Goal: Task Accomplishment & Management: Use online tool/utility

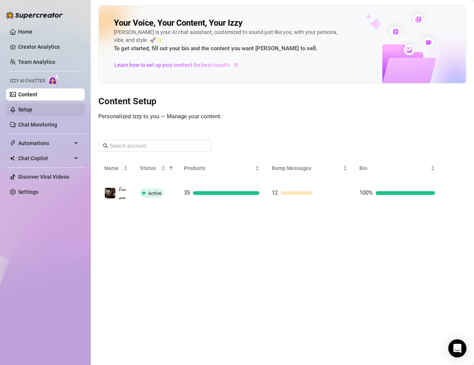
click at [32, 107] on link "Setup" at bounding box center [25, 110] width 14 height 6
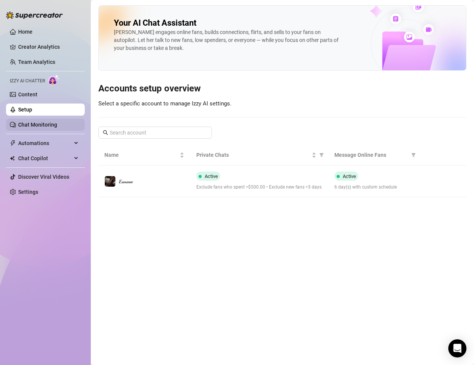
click at [57, 123] on link "Chat Monitoring" at bounding box center [37, 125] width 39 height 6
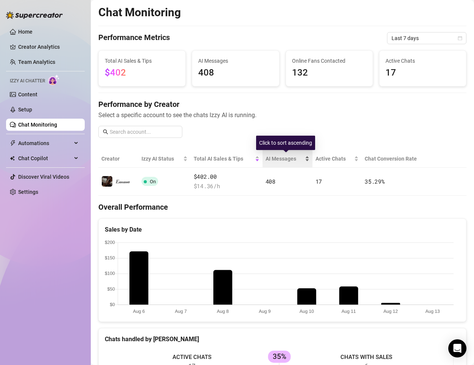
click at [284, 156] on span "AI Messages" at bounding box center [284, 159] width 38 height 8
click at [299, 163] on div "AI Messages" at bounding box center [287, 159] width 44 height 8
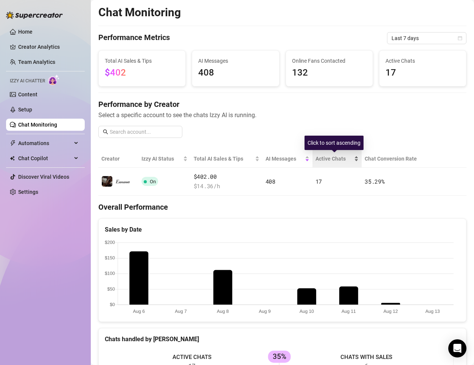
click at [337, 160] on span "Active Chats" at bounding box center [333, 159] width 37 height 8
click at [383, 162] on th "Chat Conversion Rate" at bounding box center [395, 159] width 68 height 18
click at [380, 160] on th "Chat Conversion Rate" at bounding box center [395, 159] width 68 height 18
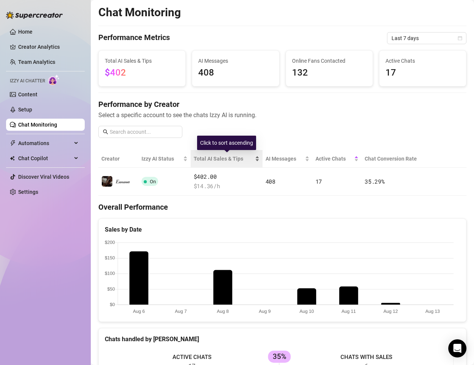
click at [215, 155] on span "Total AI Sales & Tips" at bounding box center [224, 159] width 60 height 8
click at [253, 71] on span "408" at bounding box center [235, 73] width 74 height 14
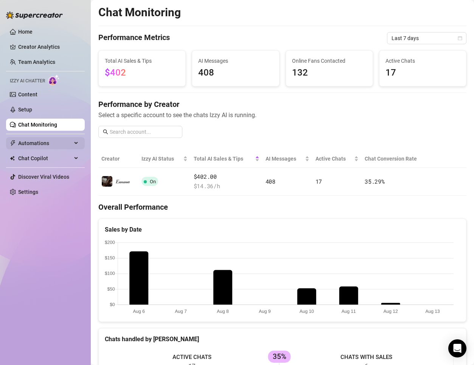
click at [46, 137] on span "Automations" at bounding box center [45, 143] width 54 height 12
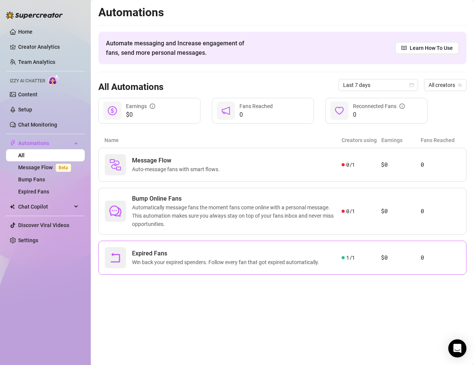
click at [233, 249] on span "Expired Fans" at bounding box center [227, 253] width 190 height 9
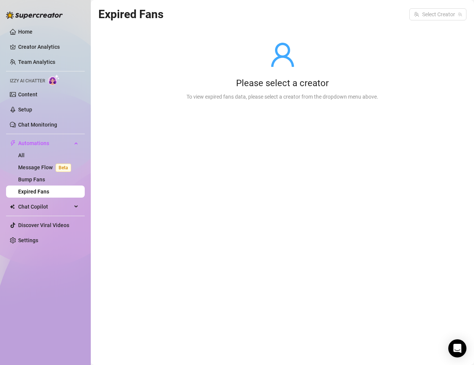
click at [238, 223] on div "Expired Fans Select Creator Please select a creator To view expired fans data, …" at bounding box center [282, 173] width 368 height 337
click at [448, 17] on input "search" at bounding box center [434, 14] width 41 height 11
click at [433, 23] on div "𝐸𝓂𝓂𝒶 ( emma_land )" at bounding box center [430, 30] width 72 height 16
click at [429, 31] on span "( emma_land )" at bounding box center [444, 30] width 31 height 8
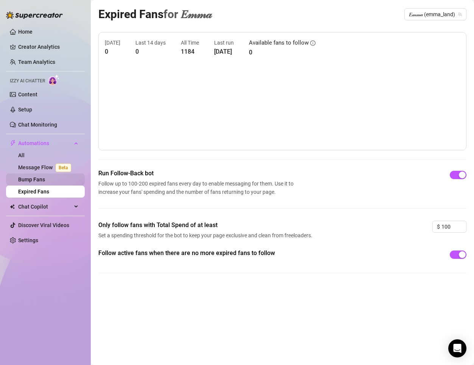
click at [45, 177] on link "Bump Fans" at bounding box center [31, 180] width 27 height 6
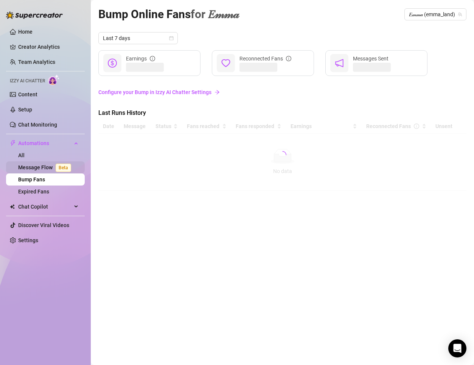
click at [50, 164] on link "Message Flow Beta" at bounding box center [46, 167] width 56 height 6
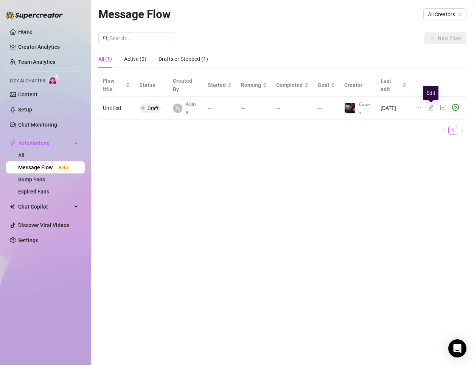
click at [428, 108] on icon "edit" at bounding box center [431, 108] width 6 height 6
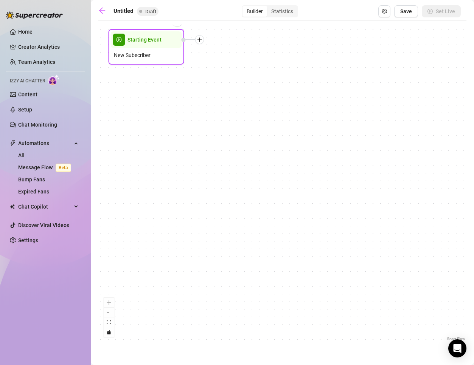
drag, startPoint x: 302, startPoint y: 185, endPoint x: 160, endPoint y: 42, distance: 200.8
click at [160, 42] on div "Starting Event" at bounding box center [146, 39] width 71 height 17
click at [154, 63] on div "Starting Event New Subscriber" at bounding box center [147, 47] width 76 height 36
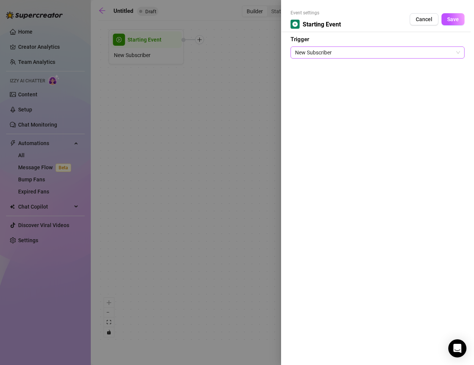
click at [456, 51] on span "New Subscriber" at bounding box center [377, 52] width 165 height 11
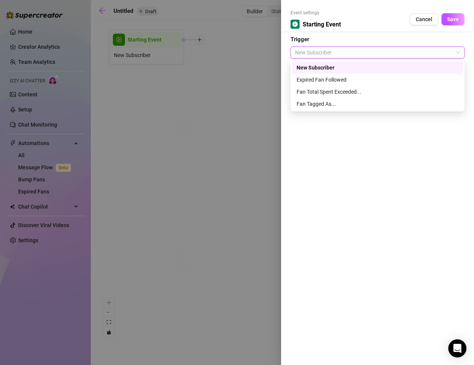
click at [344, 68] on div "New Subscriber" at bounding box center [377, 68] width 162 height 8
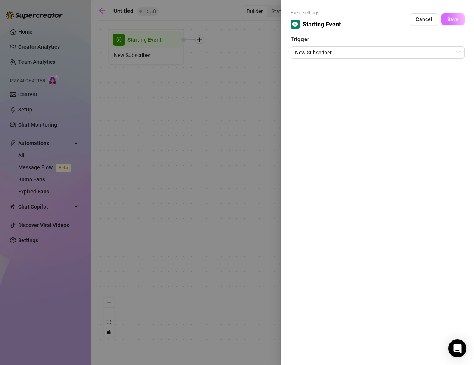
click at [453, 22] on span "Save" at bounding box center [453, 19] width 12 height 6
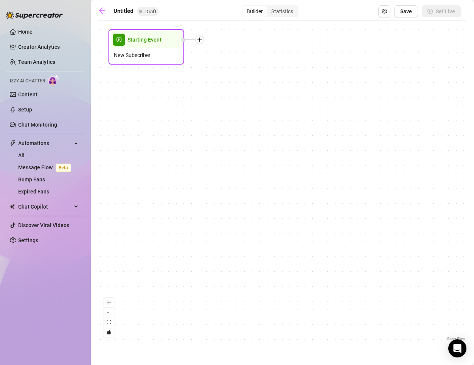
click at [200, 42] on icon "plus" at bounding box center [199, 39] width 0 height 4
click at [240, 63] on div "Message" at bounding box center [236, 66] width 55 height 13
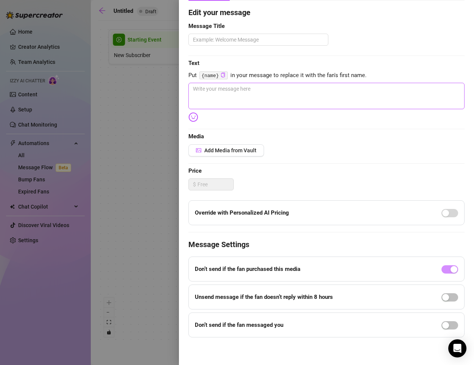
scroll to position [62, 0]
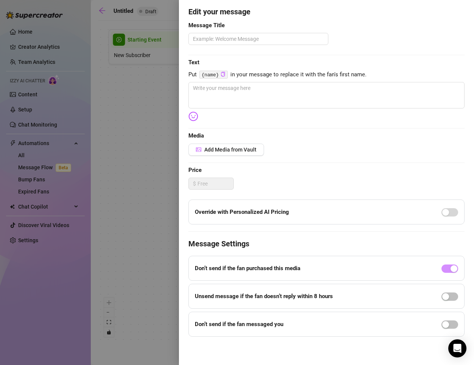
click at [146, 147] on div at bounding box center [237, 182] width 474 height 365
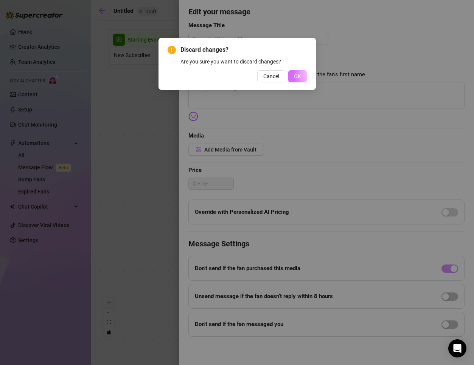
click at [296, 81] on button "OK" at bounding box center [297, 76] width 19 height 12
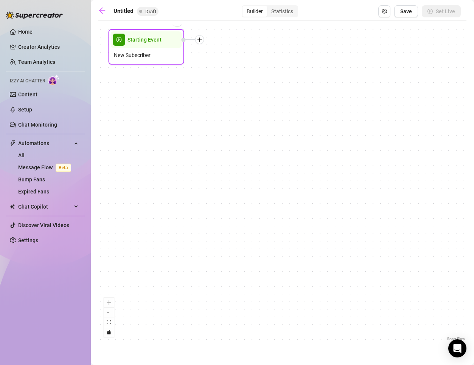
click at [198, 40] on icon "plus" at bounding box center [199, 39] width 5 height 5
click at [242, 53] on div "Condition" at bounding box center [236, 53] width 55 height 13
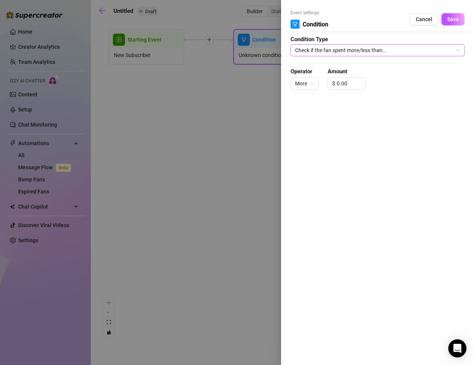
click at [403, 51] on span "Check if the fan spent more/less than..." at bounding box center [377, 50] width 165 height 11
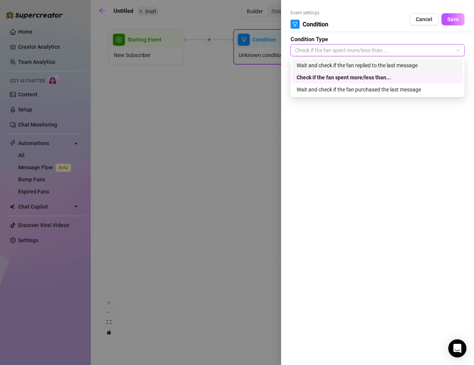
click at [389, 66] on div "Wait and check if the fan replied to the last message" at bounding box center [377, 65] width 162 height 8
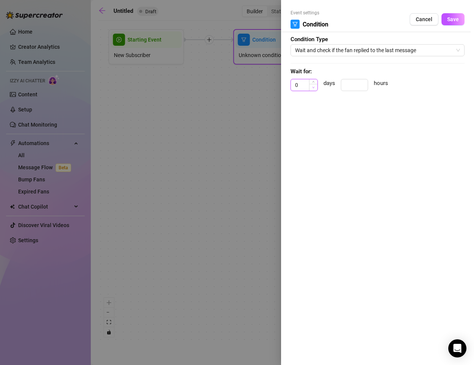
click at [310, 86] on span "Decrease Value" at bounding box center [313, 87] width 8 height 7
type input "1"
click at [316, 83] on span "Increase Value" at bounding box center [313, 82] width 8 height 7
click at [349, 85] on input at bounding box center [354, 84] width 26 height 11
click at [344, 103] on div "Event settings Condition Cancel Save Condition Type Wait and check if the fan r…" at bounding box center [377, 182] width 193 height 365
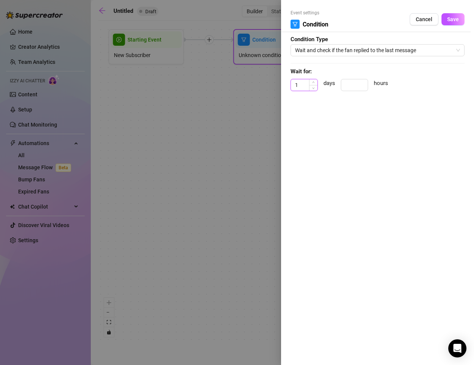
click at [308, 84] on input "1" at bounding box center [304, 84] width 26 height 11
click at [350, 84] on input at bounding box center [354, 84] width 26 height 11
type input "9"
type input "5"
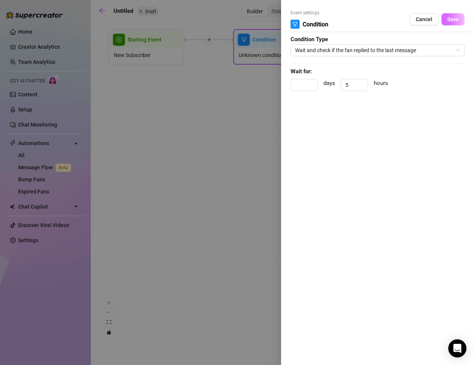
click at [446, 19] on button "Save" at bounding box center [452, 19] width 23 height 12
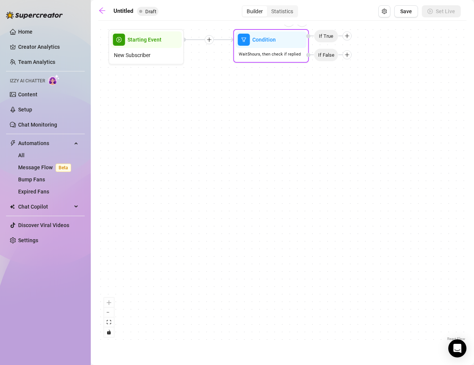
click at [345, 40] on div at bounding box center [347, 35] width 9 height 9
click at [367, 59] on div "Message" at bounding box center [361, 62] width 55 height 13
type textarea "Write your message here"
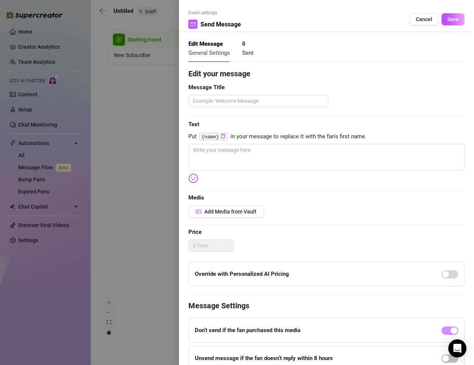
click at [248, 48] on div "0 Sent" at bounding box center [247, 49] width 11 height 18
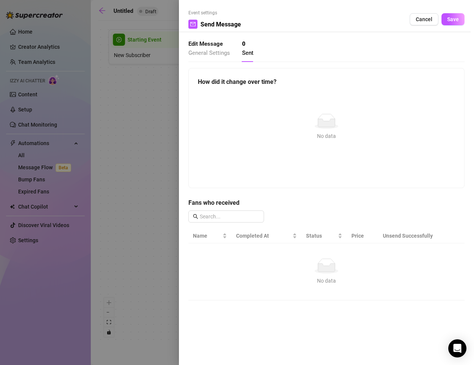
click at [221, 51] on span "General Settings" at bounding box center [209, 53] width 42 height 7
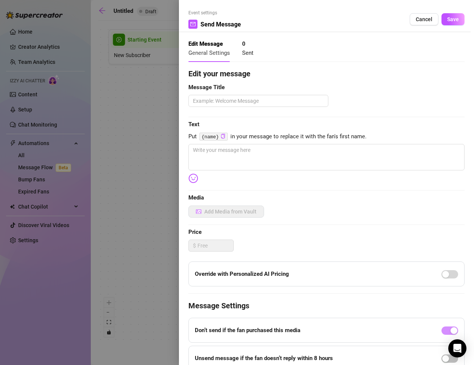
type textarea "Write your message here"
click at [234, 102] on textarea at bounding box center [258, 101] width 140 height 12
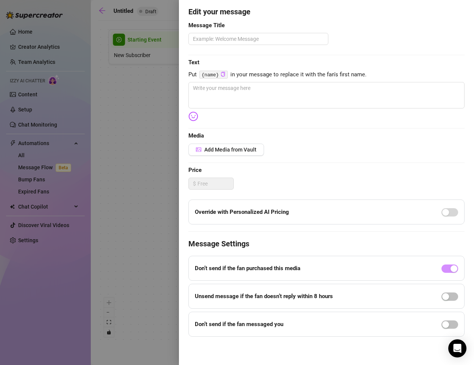
click at [162, 68] on div at bounding box center [237, 182] width 474 height 365
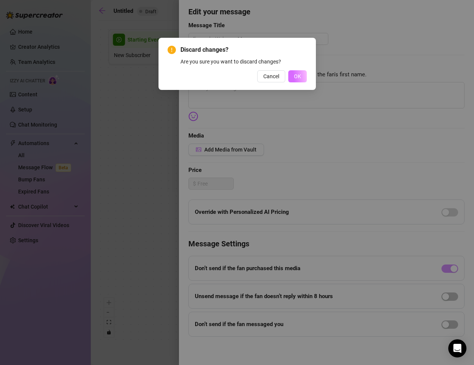
click at [297, 73] on span "OK" at bounding box center [297, 76] width 7 height 6
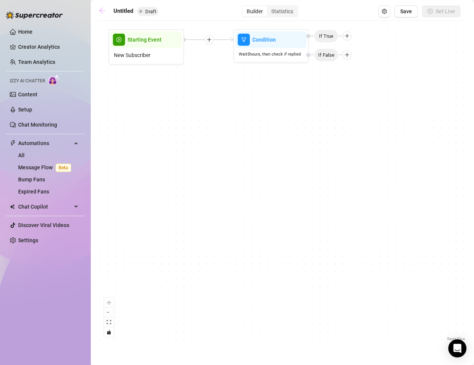
click at [102, 14] on icon "arrow-left" at bounding box center [102, 11] width 8 height 8
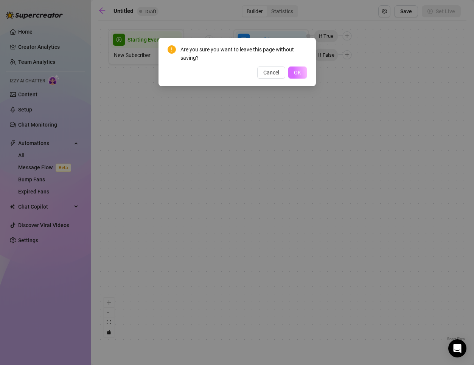
click at [299, 78] on button "OK" at bounding box center [297, 73] width 19 height 12
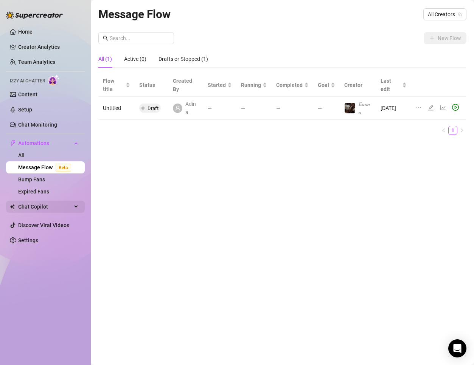
click at [43, 205] on span "Chat Copilot" at bounding box center [45, 207] width 54 height 12
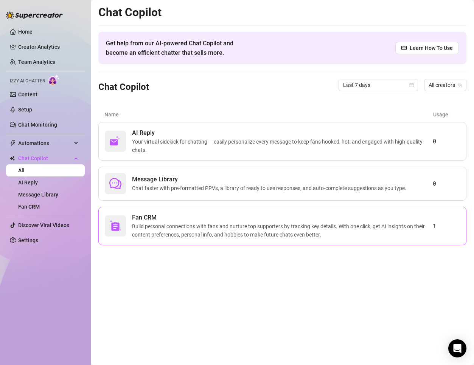
click at [330, 216] on span "Fan CRM" at bounding box center [282, 217] width 301 height 9
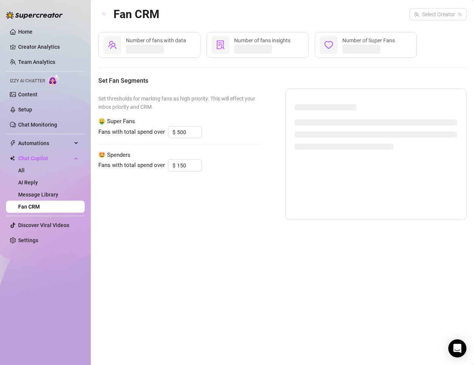
click at [103, 15] on icon "arrow-left" at bounding box center [104, 13] width 5 height 5
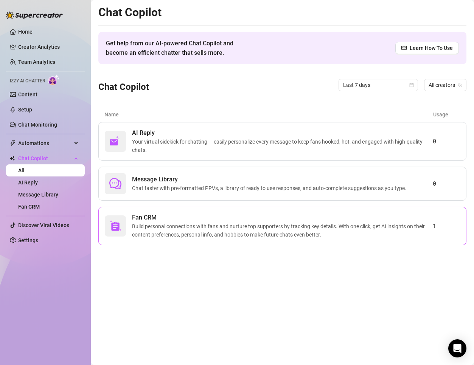
click at [252, 219] on span "Fan CRM" at bounding box center [282, 217] width 301 height 9
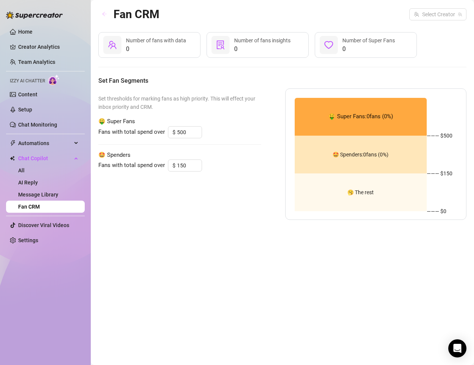
click at [101, 15] on button "button" at bounding box center [104, 14] width 12 height 12
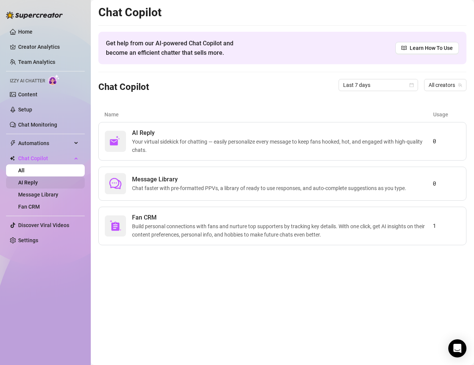
click at [38, 185] on link "AI Reply" at bounding box center [28, 183] width 20 height 6
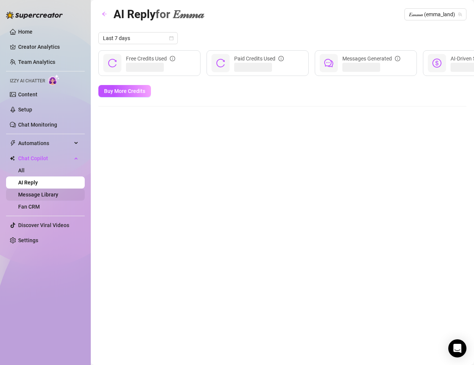
click at [58, 195] on link "Message Library" at bounding box center [38, 195] width 40 height 6
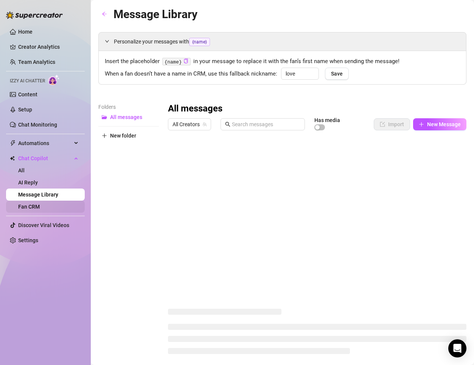
click at [40, 205] on link "Fan CRM" at bounding box center [29, 207] width 22 height 6
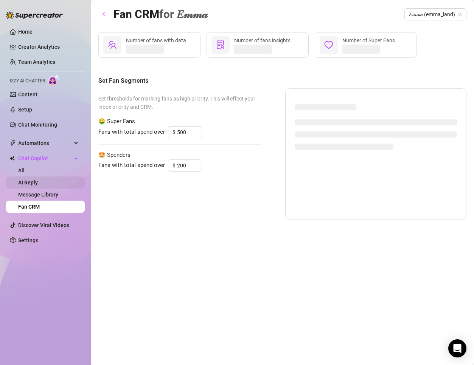
click at [38, 186] on link "AI Reply" at bounding box center [28, 183] width 20 height 6
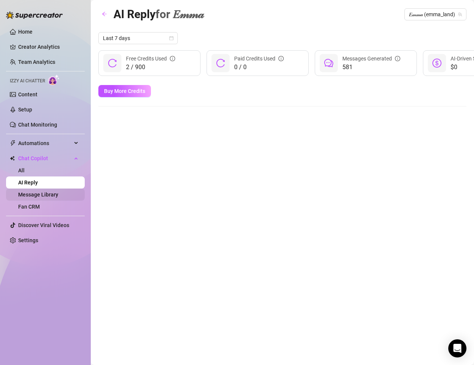
click at [50, 196] on link "Message Library" at bounding box center [38, 195] width 40 height 6
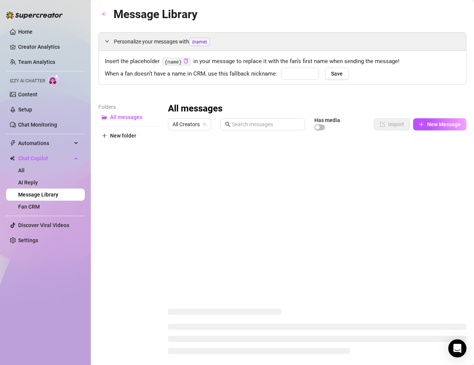
type input "love"
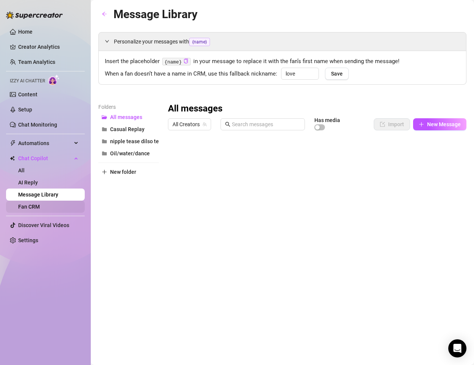
click at [40, 210] on link "Fan CRM" at bounding box center [29, 207] width 22 height 6
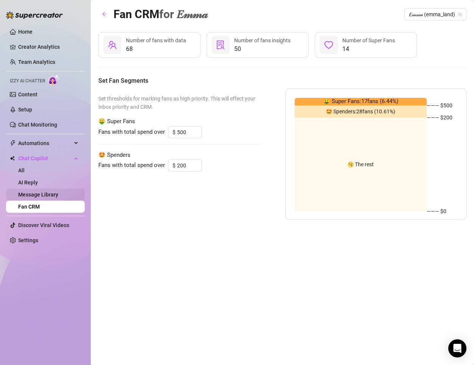
click at [52, 198] on link "Message Library" at bounding box center [38, 195] width 40 height 6
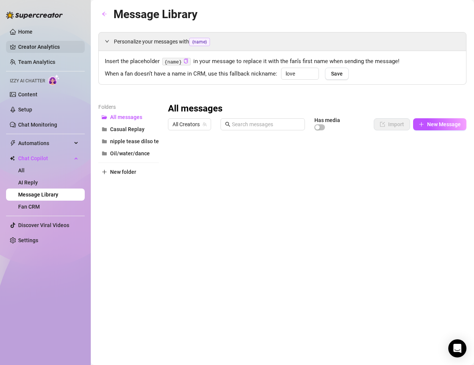
click at [43, 50] on link "Creator Analytics" at bounding box center [48, 47] width 60 height 12
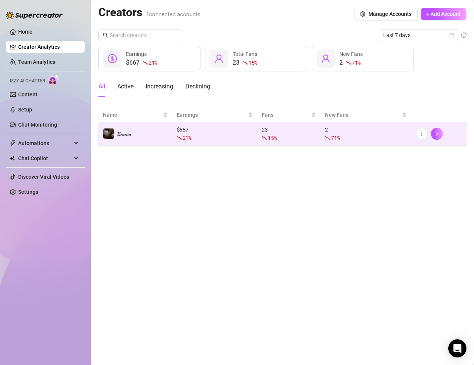
click at [281, 140] on div "15 %" at bounding box center [289, 138] width 54 height 8
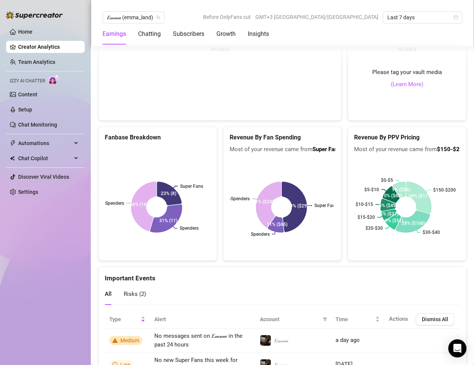
scroll to position [1258, 0]
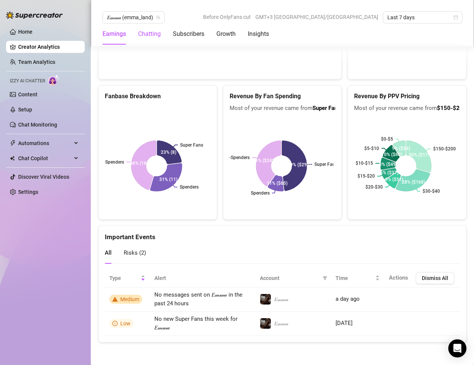
click at [157, 35] on div "Chatting" at bounding box center [149, 33] width 23 height 9
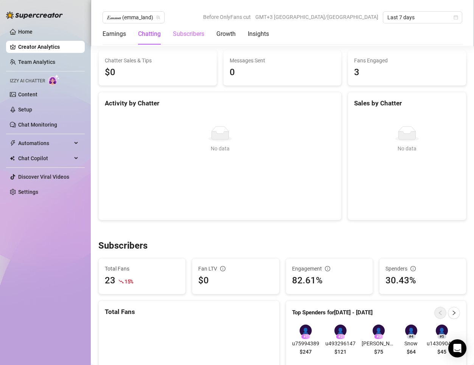
scroll to position [236, 0]
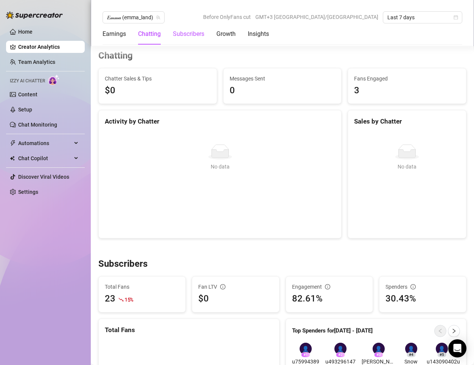
click at [194, 35] on div "Subscribers" at bounding box center [188, 33] width 31 height 9
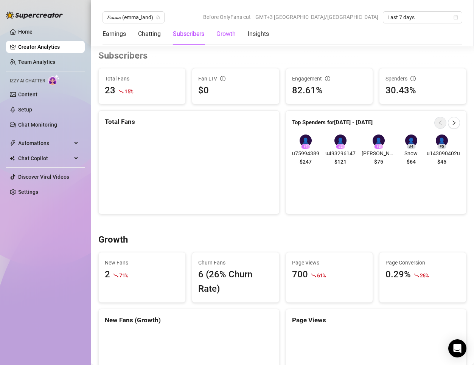
click at [217, 35] on div "Growth" at bounding box center [225, 33] width 19 height 9
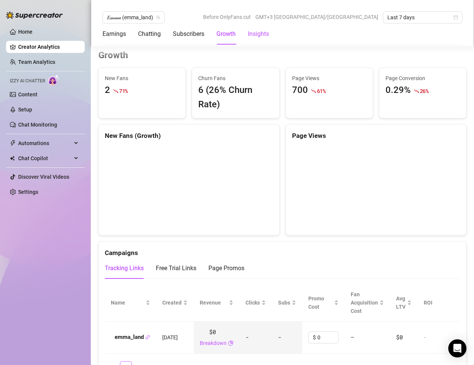
click at [253, 33] on div "Insights" at bounding box center [258, 33] width 21 height 9
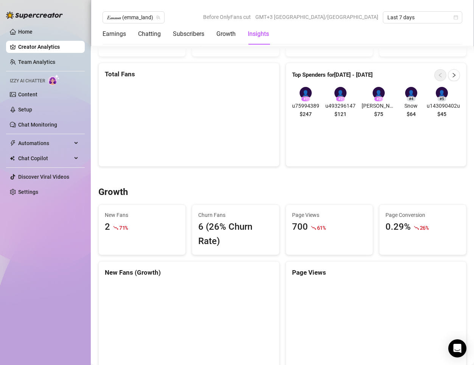
scroll to position [455, 0]
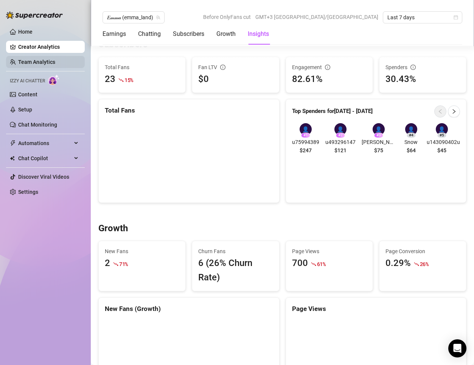
click at [42, 59] on link "Team Analytics" at bounding box center [36, 62] width 37 height 6
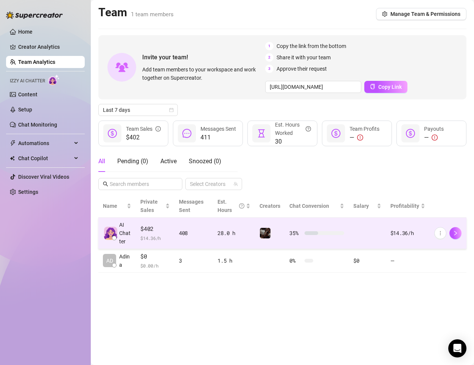
click at [346, 236] on td "35 %" at bounding box center [317, 233] width 64 height 31
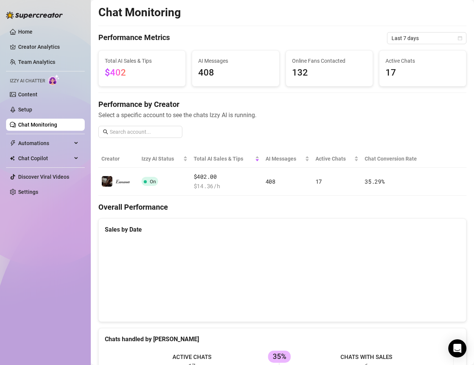
click at [254, 71] on span "408" at bounding box center [235, 73] width 74 height 14
click at [151, 129] on input "text" at bounding box center [144, 132] width 68 height 8
click at [296, 162] on span "AI Messages" at bounding box center [284, 159] width 38 height 8
click at [306, 162] on div "AI Messages" at bounding box center [287, 159] width 44 height 8
click at [423, 53] on div "Active Chats 17" at bounding box center [422, 69] width 87 height 36
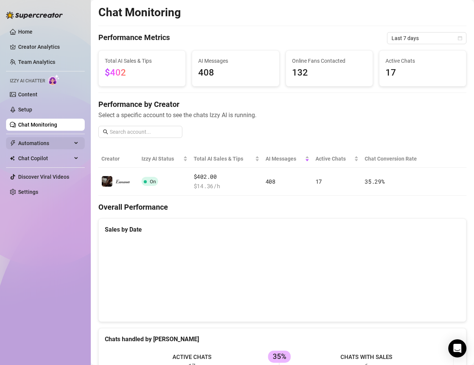
click at [48, 139] on span "Automations" at bounding box center [45, 143] width 54 height 12
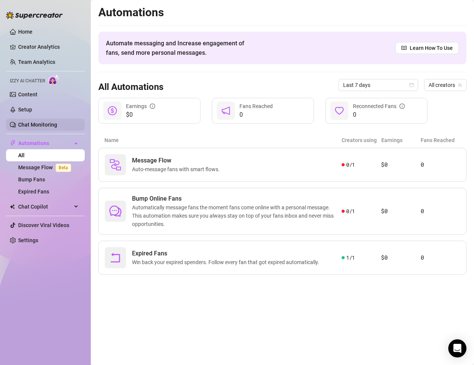
click at [47, 126] on link "Chat Monitoring" at bounding box center [37, 125] width 39 height 6
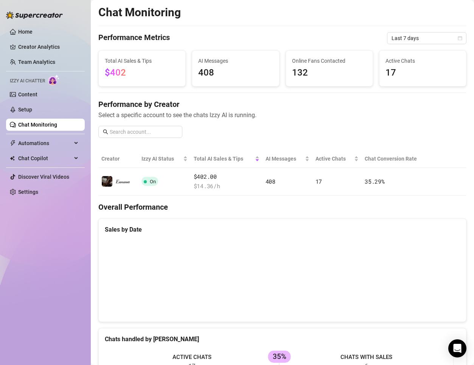
click at [48, 76] on div "Izzy AI Chatter" at bounding box center [45, 79] width 79 height 11
click at [53, 79] on img at bounding box center [54, 79] width 12 height 11
click at [33, 29] on link "Home" at bounding box center [25, 32] width 14 height 6
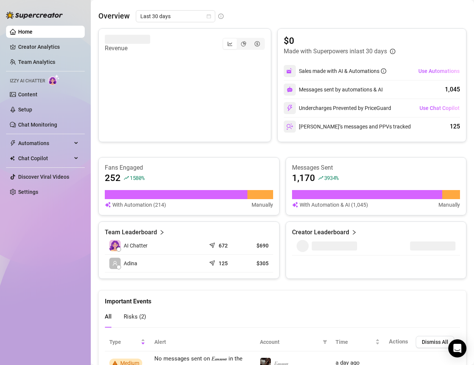
scroll to position [340, 0]
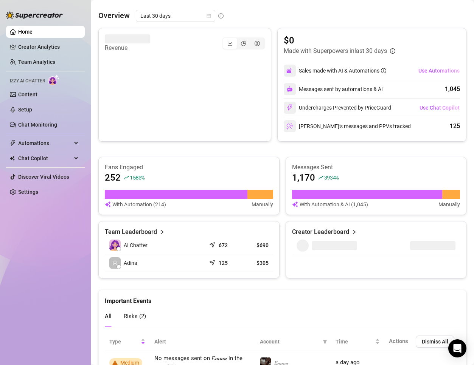
click at [363, 173] on div "1,170 3934 %" at bounding box center [376, 178] width 168 height 12
click at [333, 202] on article "With Automation & AI (1,045)" at bounding box center [333, 204] width 68 height 8
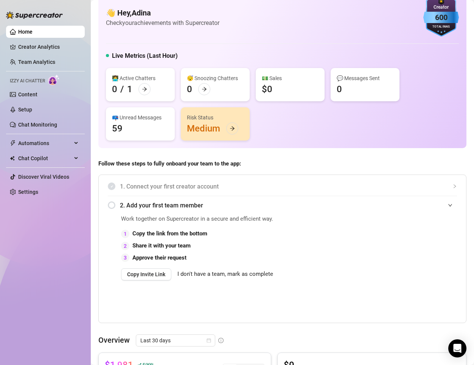
scroll to position [0, 0]
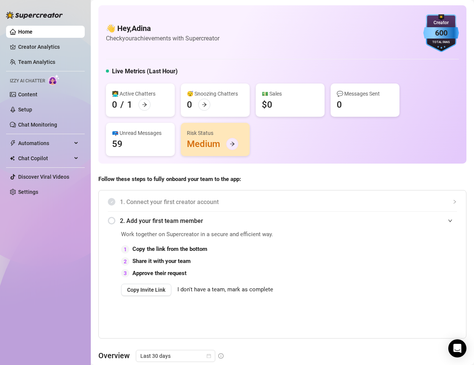
click at [235, 146] on div at bounding box center [232, 144] width 12 height 12
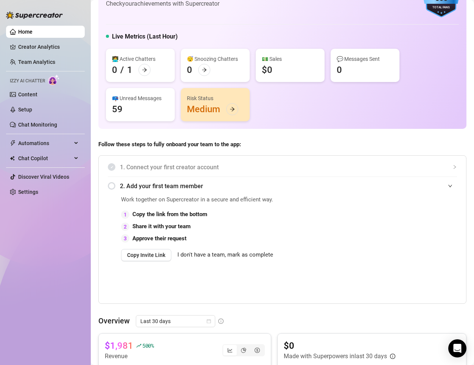
scroll to position [25, 0]
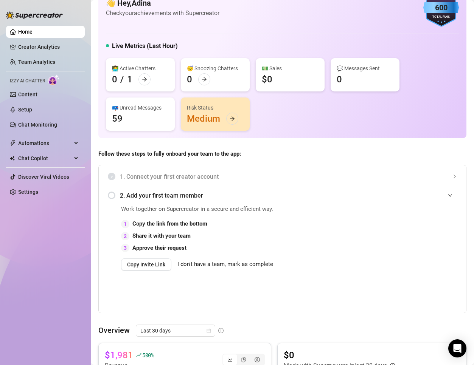
click at [138, 109] on div "📪 Unread Messages" at bounding box center [140, 108] width 57 height 8
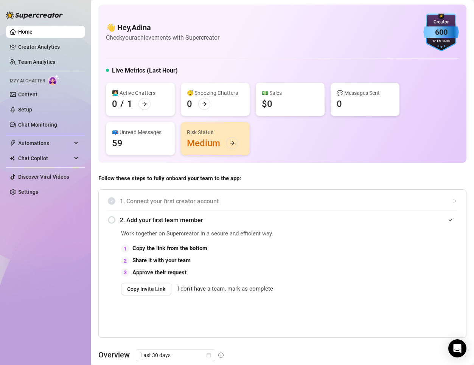
scroll to position [0, 0]
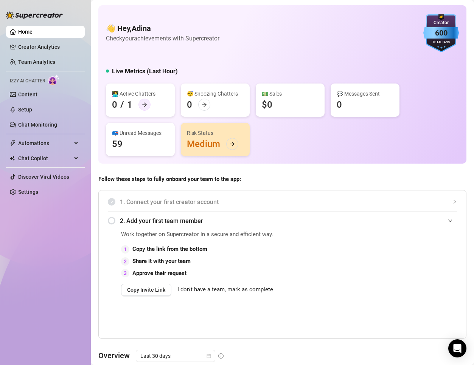
click at [142, 106] on icon "arrow-right" at bounding box center [144, 104] width 5 height 5
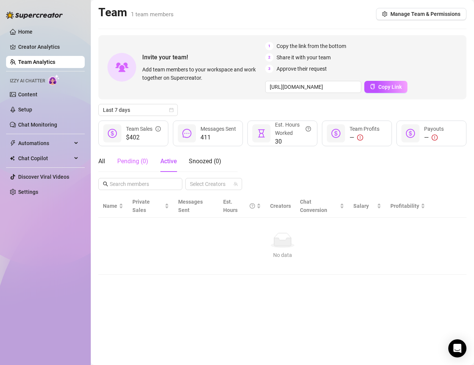
click at [135, 153] on div "Pending ( 0 )" at bounding box center [132, 161] width 31 height 21
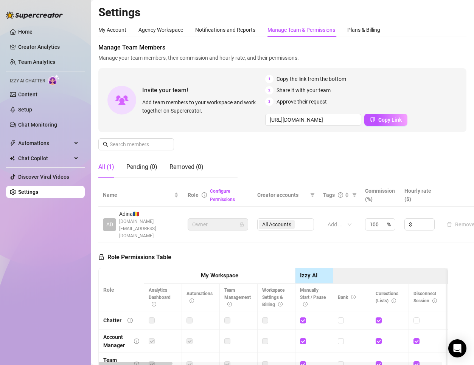
click at [127, 28] on div "My Account Agency Workspace Notifications and Reports Manage Team & Permissions…" at bounding box center [239, 30] width 282 height 14
drag, startPoint x: 127, startPoint y: 31, endPoint x: 123, endPoint y: 33, distance: 4.6
click at [126, 32] on div "My Account Agency Workspace Notifications and Reports Manage Team & Permissions…" at bounding box center [239, 30] width 282 height 14
click at [119, 33] on div "My Account" at bounding box center [112, 30] width 28 height 8
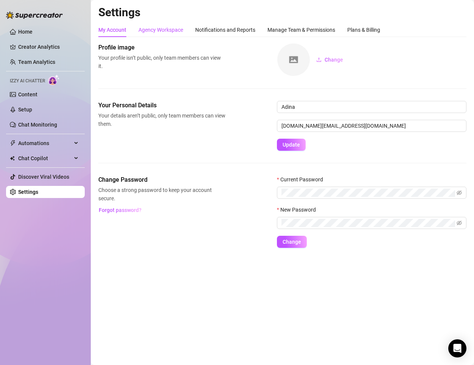
click at [146, 27] on div "Agency Workspace" at bounding box center [160, 30] width 45 height 8
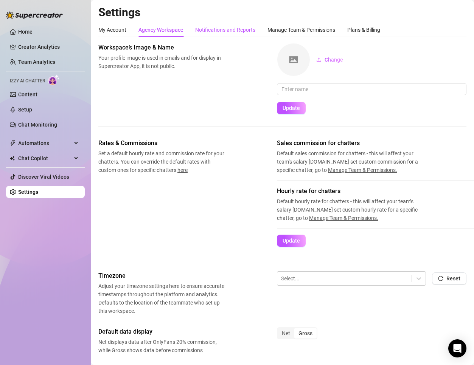
click at [201, 32] on div "Notifications and Reports" at bounding box center [225, 30] width 60 height 8
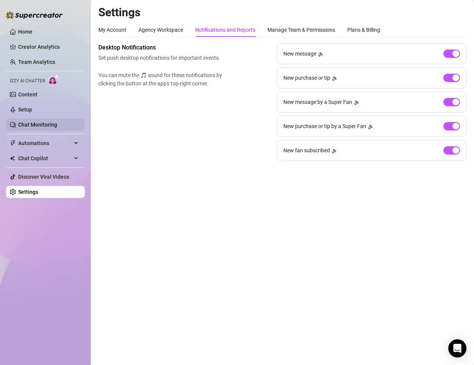
click at [44, 125] on link "Chat Monitoring" at bounding box center [37, 125] width 39 height 6
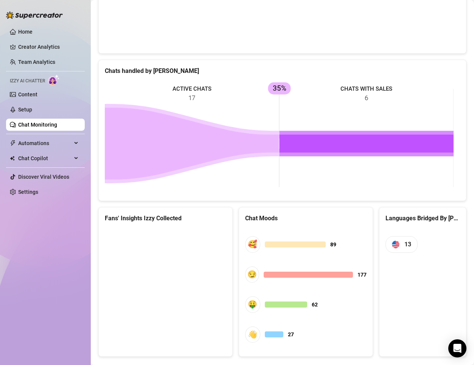
scroll to position [283, 0]
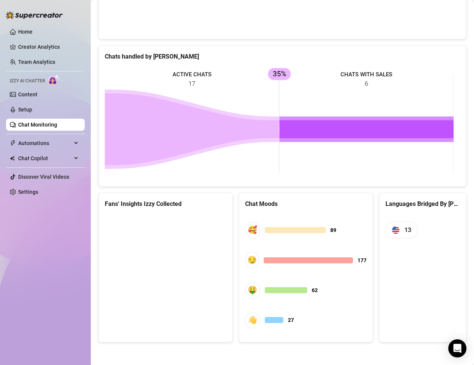
click at [275, 293] on div at bounding box center [286, 290] width 42 height 6
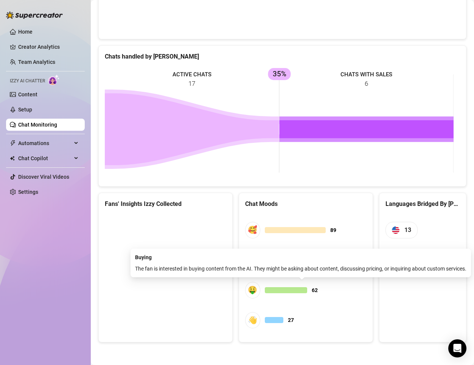
click at [248, 292] on div "🤑" at bounding box center [252, 290] width 15 height 16
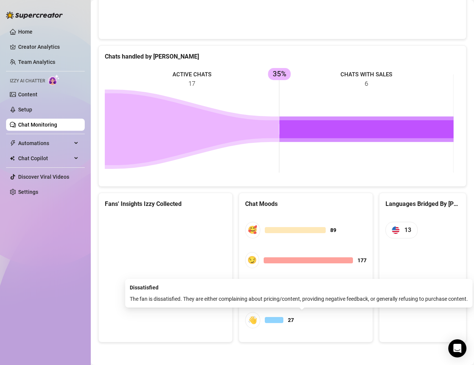
click at [261, 321] on span "👋 27" at bounding box center [305, 320] width 121 height 16
click at [254, 321] on div "👋" at bounding box center [252, 320] width 15 height 16
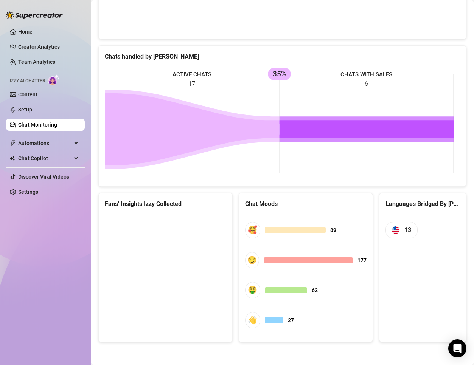
click at [172, 261] on canvas at bounding box center [164, 270] width 119 height 113
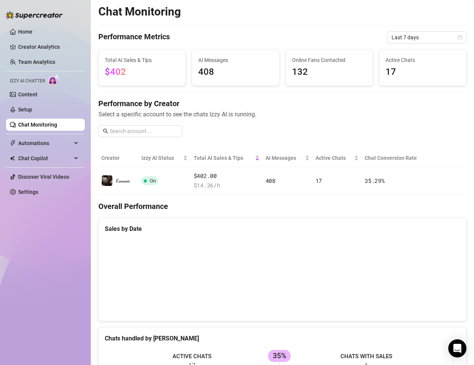
scroll to position [0, 0]
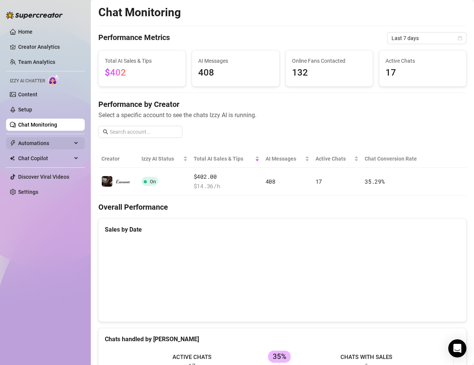
click at [51, 140] on span "Automations" at bounding box center [45, 143] width 54 height 12
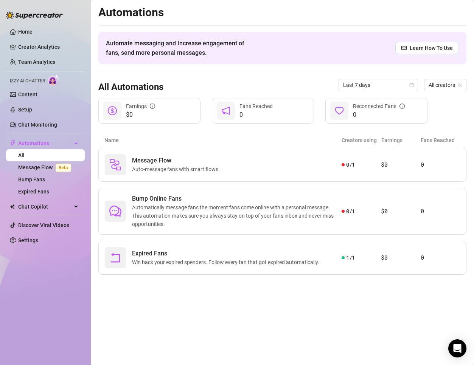
click at [39, 234] on ul "Home Creator Analytics Team Analytics Izzy AI Chatter Content Setup Chat Monito…" at bounding box center [45, 136] width 79 height 227
click at [38, 237] on link "Settings" at bounding box center [28, 240] width 20 height 6
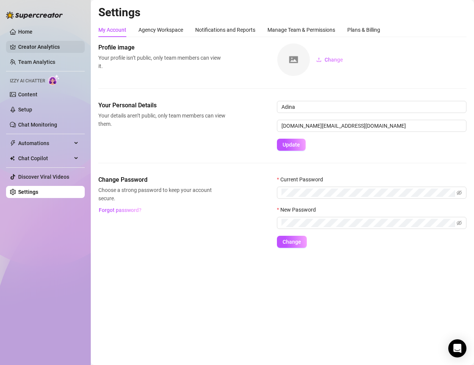
click at [49, 43] on link "Creator Analytics" at bounding box center [48, 47] width 60 height 12
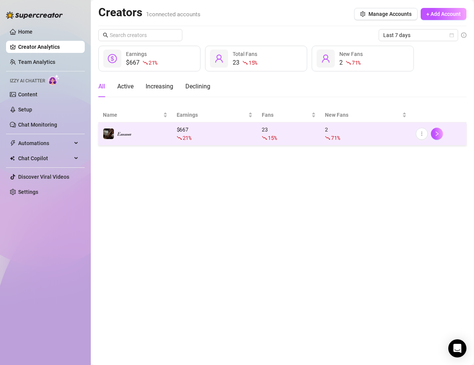
click at [358, 129] on div "2 71 %" at bounding box center [366, 134] width 82 height 17
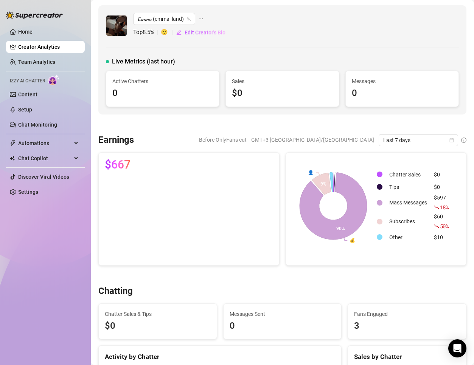
click at [127, 87] on div "0" at bounding box center [162, 93] width 101 height 14
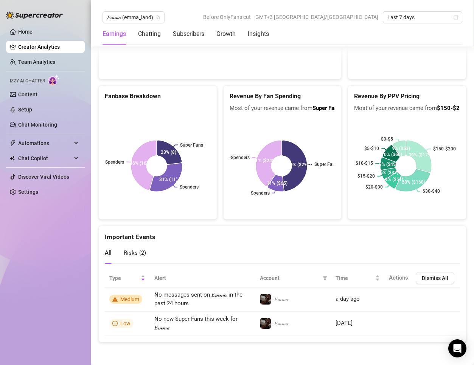
scroll to position [1258, 0]
click at [285, 163] on rect at bounding box center [282, 166] width 104 height 95
click at [366, 166] on text "$10-$15" at bounding box center [364, 163] width 17 height 5
click at [387, 167] on icon at bounding box center [387, 164] width 15 height 12
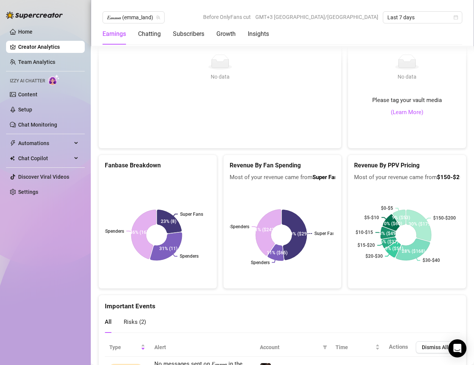
scroll to position [1183, 0]
click at [279, 181] on span "Most of your revenue came from Super Fans" at bounding box center [283, 178] width 106 height 9
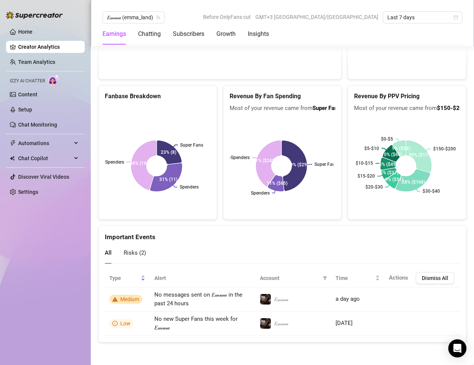
scroll to position [1258, 0]
click at [137, 252] on span "Risks ( 2 )" at bounding box center [135, 253] width 22 height 7
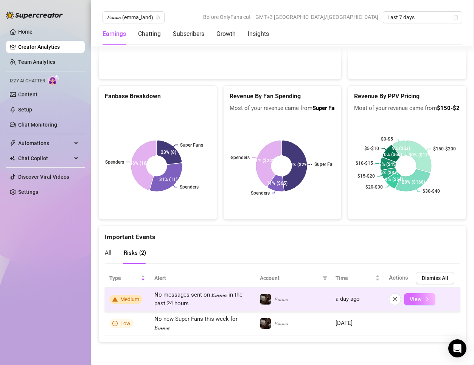
click at [426, 297] on button "View" at bounding box center [419, 299] width 31 height 12
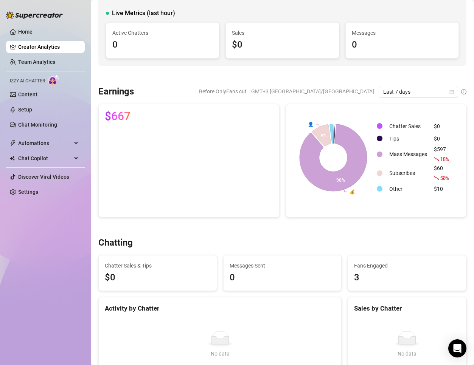
scroll to position [0, 0]
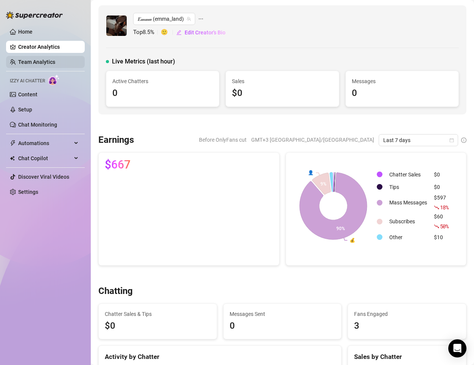
click at [19, 62] on link "Team Analytics" at bounding box center [36, 62] width 37 height 6
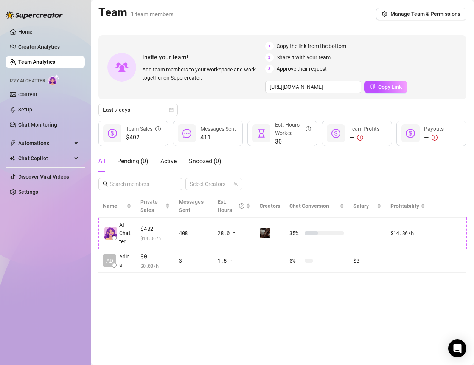
click at [220, 132] on div "Messages Sent" at bounding box center [218, 129] width 36 height 8
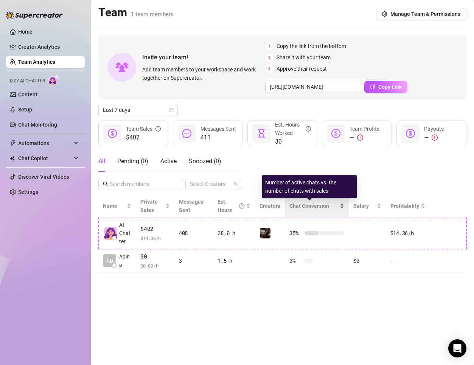
click at [302, 209] on span "Chat Conversion" at bounding box center [309, 206] width 40 height 6
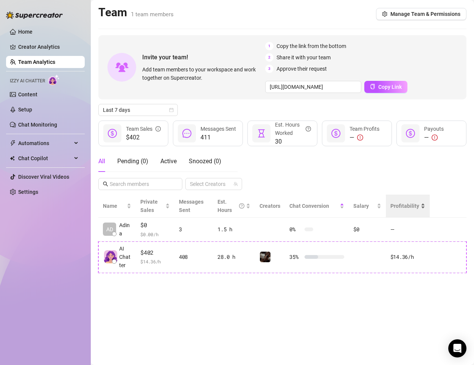
click at [403, 210] on span "Profitability" at bounding box center [404, 206] width 29 height 8
click at [55, 43] on link "Creator Analytics" at bounding box center [48, 47] width 60 height 12
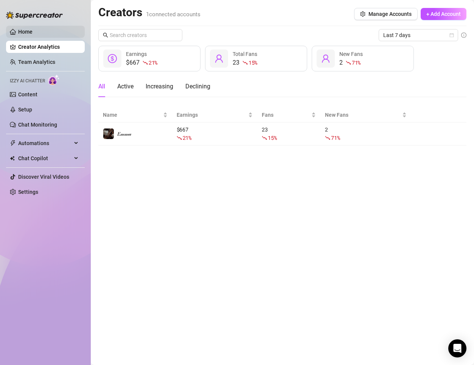
click at [33, 35] on link "Home" at bounding box center [25, 32] width 14 height 6
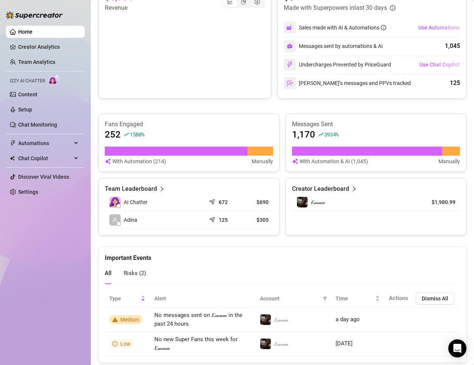
scroll to position [403, 0]
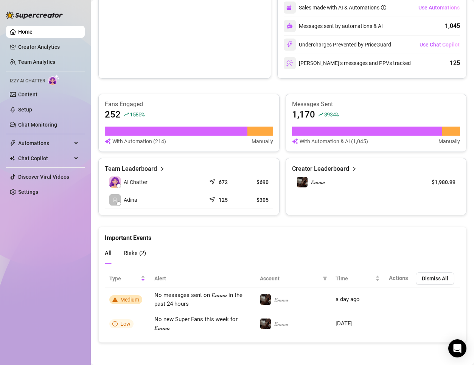
click at [193, 180] on div "AI Chatter" at bounding box center [155, 182] width 92 height 11
click at [154, 169] on article "Team Leaderboard" at bounding box center [131, 168] width 52 height 9
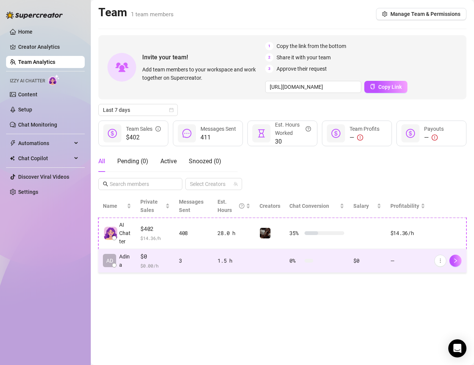
click at [247, 251] on td "1.5 h" at bounding box center [234, 261] width 42 height 24
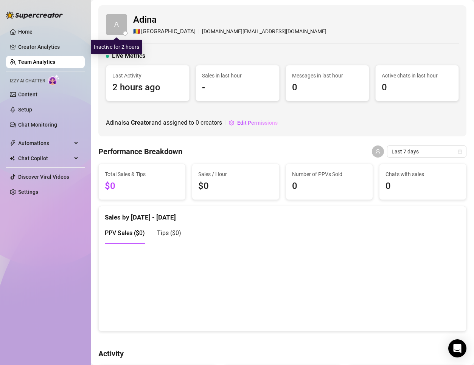
click at [116, 31] on span at bounding box center [116, 24] width 21 height 21
click at [143, 20] on span "Adina" at bounding box center [229, 20] width 193 height 14
click at [55, 61] on link "Team Analytics" at bounding box center [36, 62] width 37 height 6
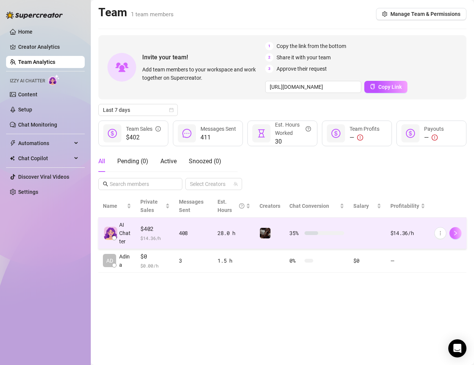
click at [456, 231] on icon "right" at bounding box center [455, 233] width 5 height 5
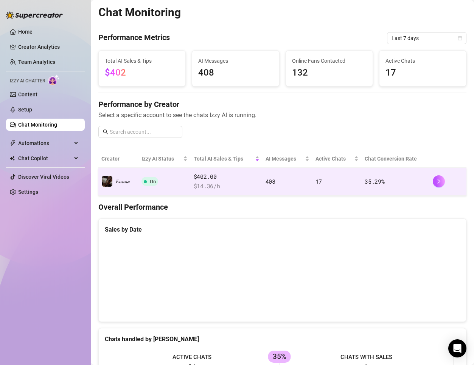
click at [370, 186] on td "35.29 %" at bounding box center [395, 182] width 68 height 28
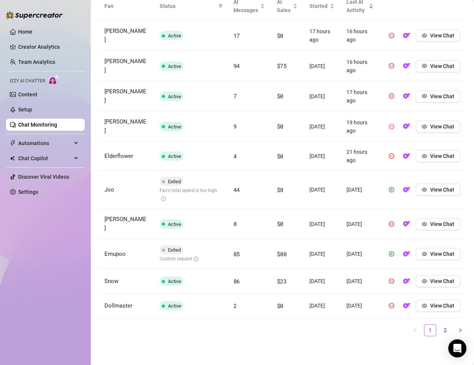
scroll to position [293, 0]
click at [439, 327] on link "2" at bounding box center [444, 330] width 11 height 11
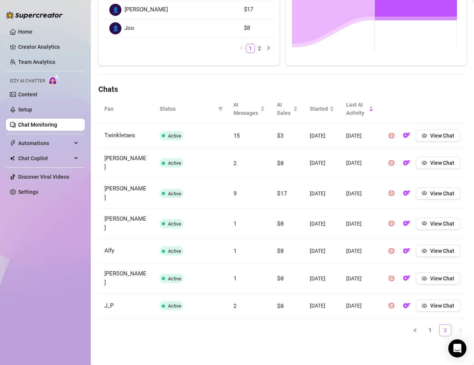
scroll to position [196, 0]
click at [425, 330] on link "1" at bounding box center [429, 330] width 11 height 11
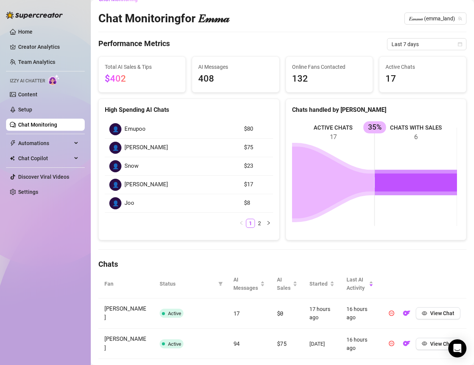
scroll to position [0, 0]
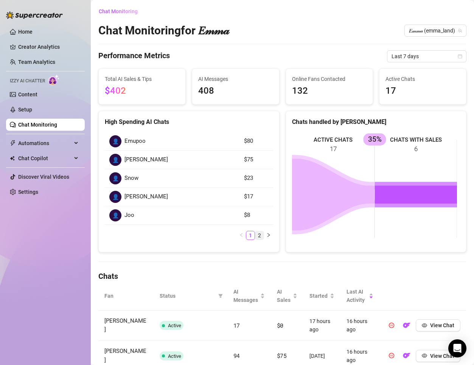
click at [255, 234] on link "2" at bounding box center [259, 235] width 8 height 8
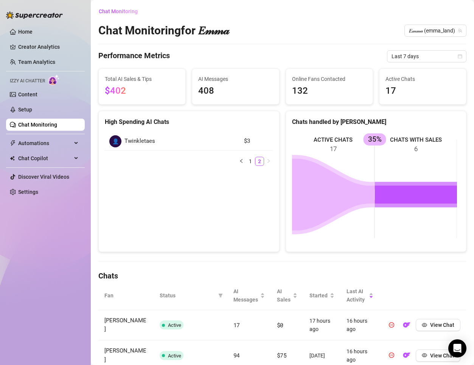
click at [248, 234] on div "High Spending AI Chats 👤 Twinkletaes $3 1 2" at bounding box center [188, 181] width 181 height 141
click at [369, 154] on rect at bounding box center [374, 188] width 165 height 113
click at [37, 98] on link "Content" at bounding box center [27, 94] width 19 height 6
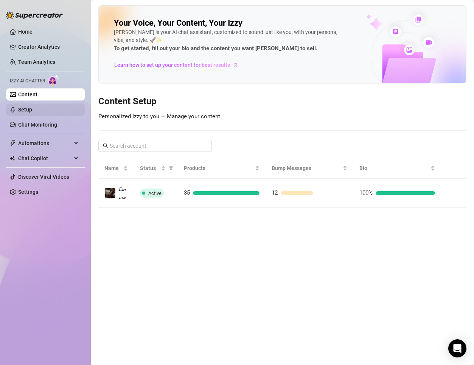
click at [32, 111] on link "Setup" at bounding box center [25, 110] width 14 height 6
